Goal: Transaction & Acquisition: Purchase product/service

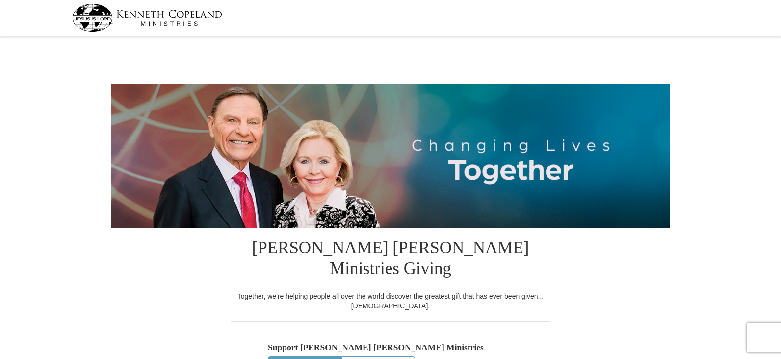
select select "[GEOGRAPHIC_DATA]"
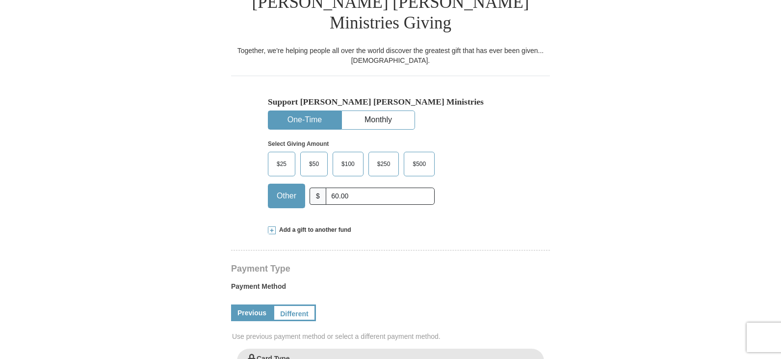
type input "60.00"
click at [270, 226] on span at bounding box center [272, 230] width 8 height 8
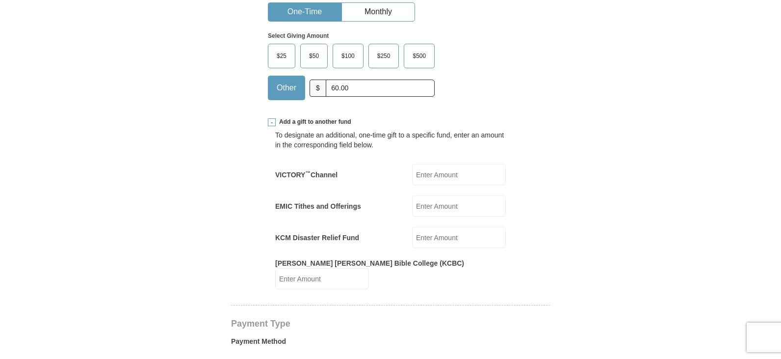
scroll to position [393, 0]
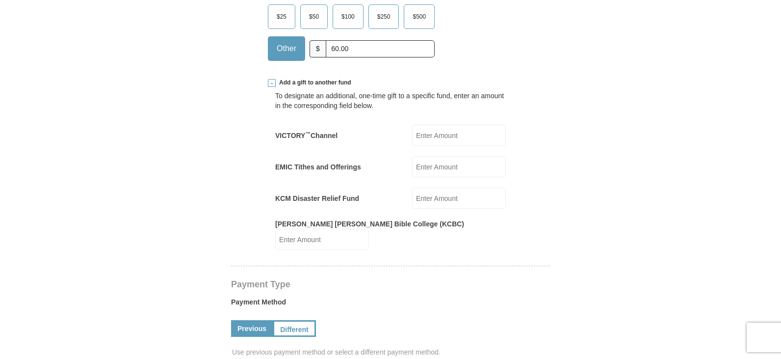
click at [438, 156] on input "EMIC Tithes and Offerings" at bounding box center [459, 166] width 94 height 21
type input "60.00"
click at [454, 125] on input "VICTORY ™ Channel" at bounding box center [459, 135] width 94 height 21
click at [229, 109] on form "Kenneth Copeland Ministries Giving Together, we're helping people all over the …" at bounding box center [390, 286] width 559 height 1278
click at [481, 125] on input "160" at bounding box center [459, 135] width 94 height 21
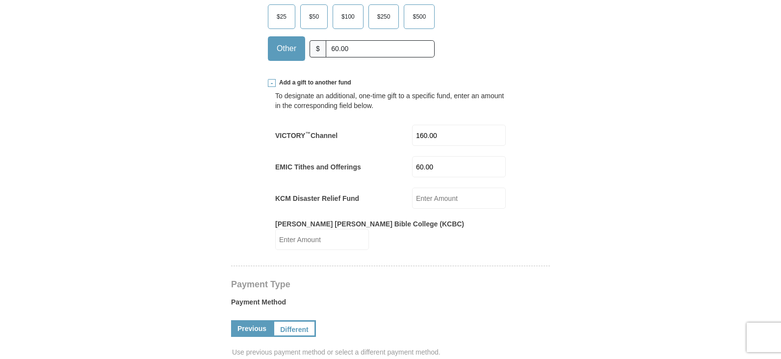
type input "160.00"
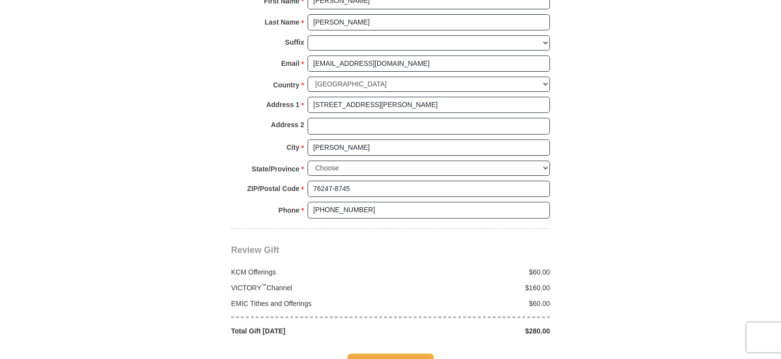
scroll to position [932, 0]
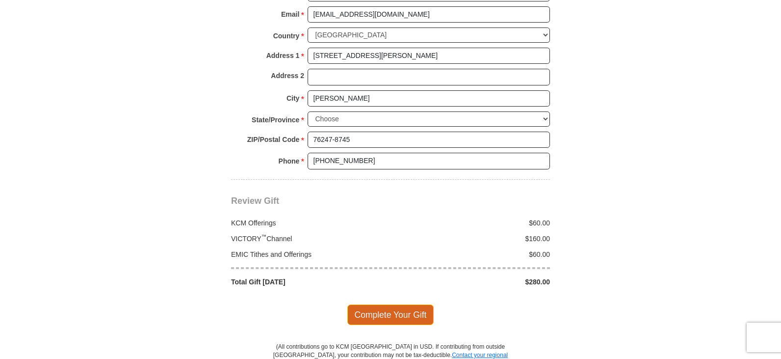
click at [394, 304] on span "Complete Your Gift" at bounding box center [390, 314] width 87 height 21
